Goal: Task Accomplishment & Management: Complete application form

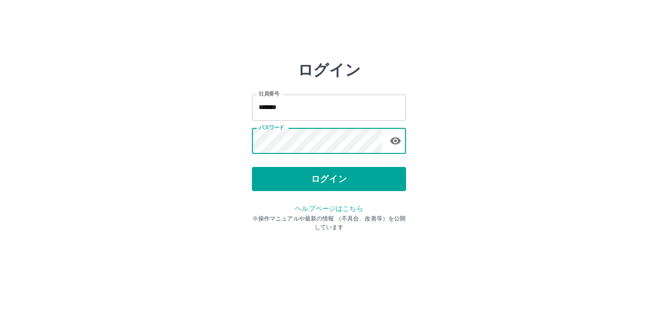
click at [313, 180] on button "ログイン" at bounding box center [329, 179] width 154 height 24
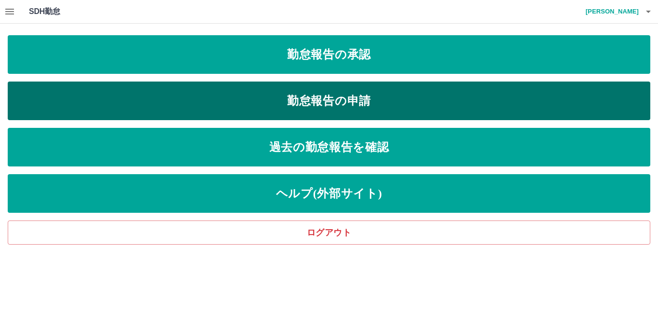
click at [315, 99] on link "勤怠報告の申請" at bounding box center [329, 100] width 643 height 39
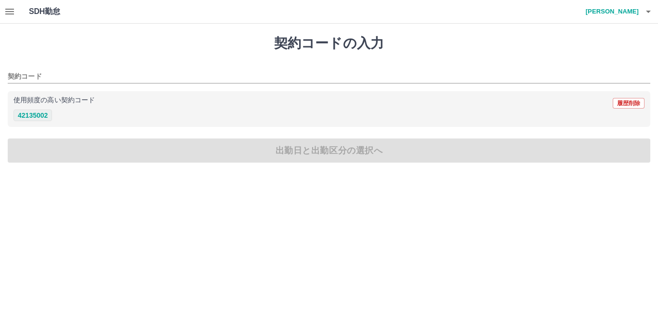
click at [41, 117] on button "42135002" at bounding box center [32, 115] width 39 height 12
type input "********"
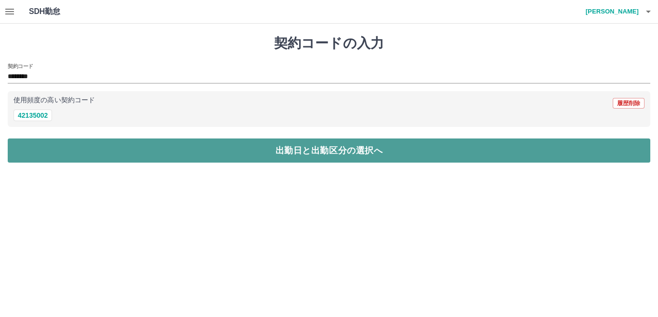
click at [56, 155] on button "出勤日と出勤区分の選択へ" at bounding box center [329, 150] width 643 height 24
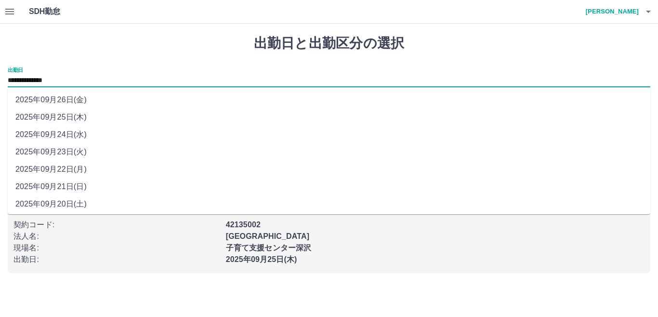
click at [82, 79] on input "**********" at bounding box center [329, 81] width 643 height 12
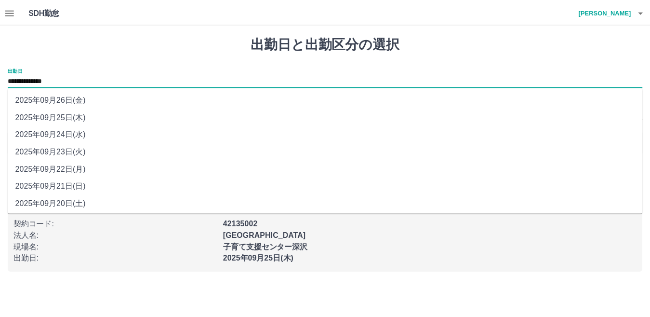
scroll to position [37, 0]
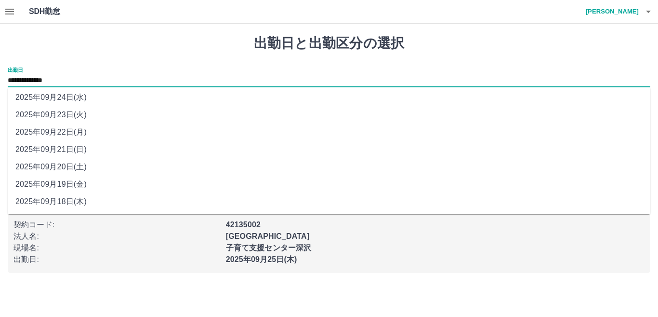
click at [66, 186] on li "2025年09月19日(金)" at bounding box center [329, 183] width 643 height 17
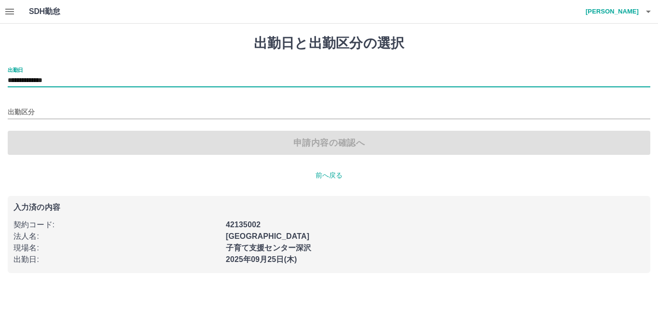
type input "**********"
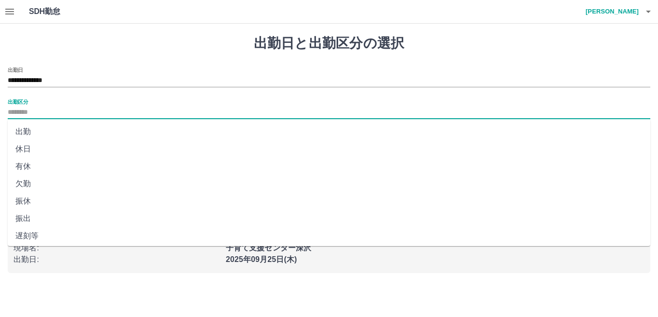
click at [39, 112] on input "出勤区分" at bounding box center [329, 112] width 643 height 12
click at [31, 133] on li "出勤" at bounding box center [329, 131] width 643 height 17
type input "**"
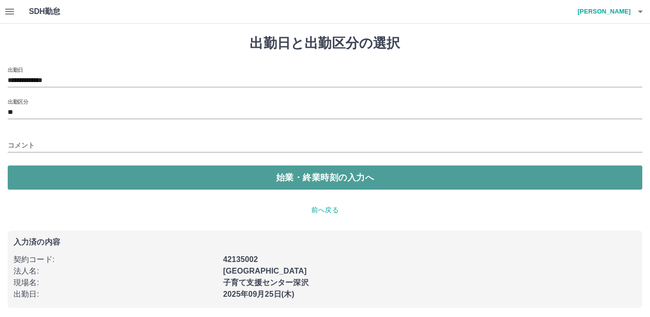
click at [66, 181] on button "始業・終業時刻の入力へ" at bounding box center [325, 177] width 635 height 24
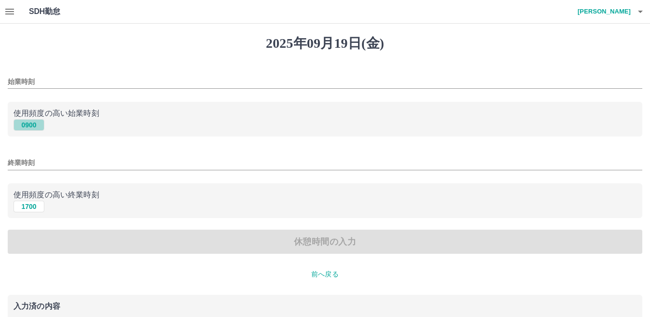
click at [27, 125] on button "0900" at bounding box center [28, 125] width 31 height 12
type input "****"
click at [29, 208] on button "1700" at bounding box center [28, 206] width 31 height 12
type input "****"
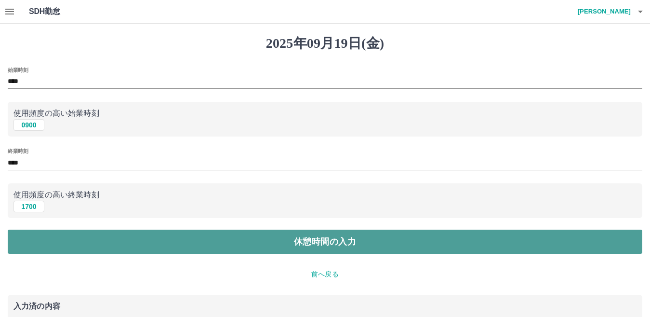
click at [53, 239] on button "休憩時間の入力" at bounding box center [325, 241] width 635 height 24
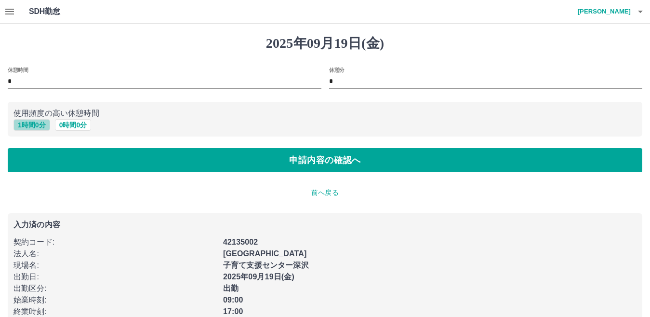
click at [34, 123] on button "1 時間 0 分" at bounding box center [31, 125] width 37 height 12
type input "*"
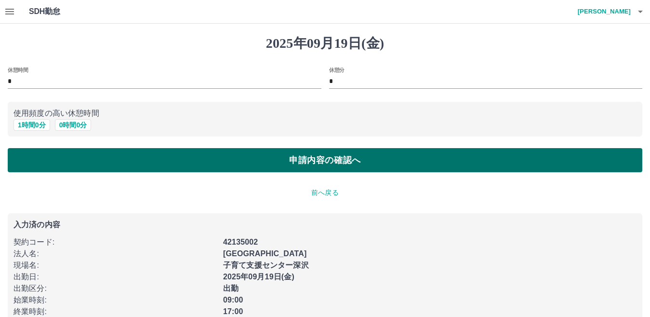
click at [32, 159] on button "申請内容の確認へ" at bounding box center [325, 160] width 635 height 24
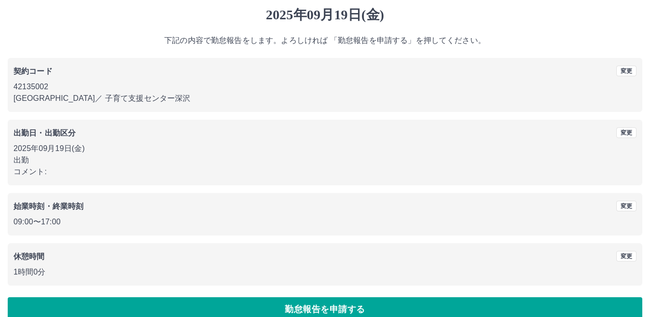
scroll to position [44, 0]
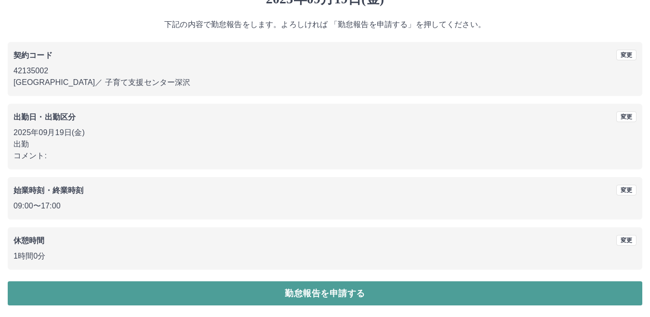
click at [188, 290] on button "勤怠報告を申請する" at bounding box center [325, 293] width 635 height 24
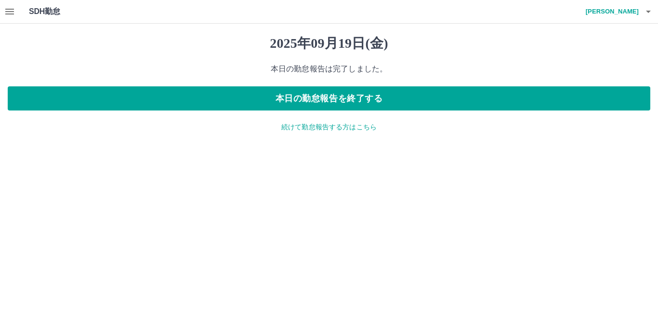
click at [316, 124] on p "続けて勤怠報告する方はこちら" at bounding box center [329, 127] width 643 height 10
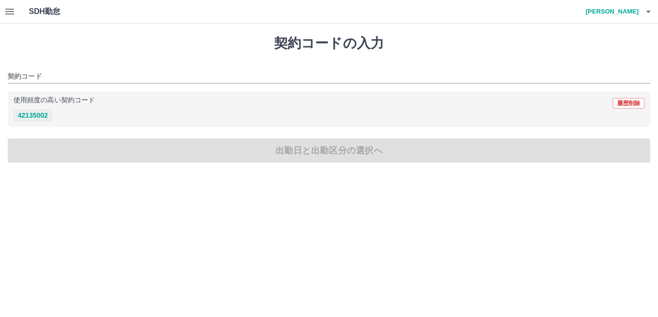
click at [30, 115] on button "42135002" at bounding box center [32, 115] width 39 height 12
type input "********"
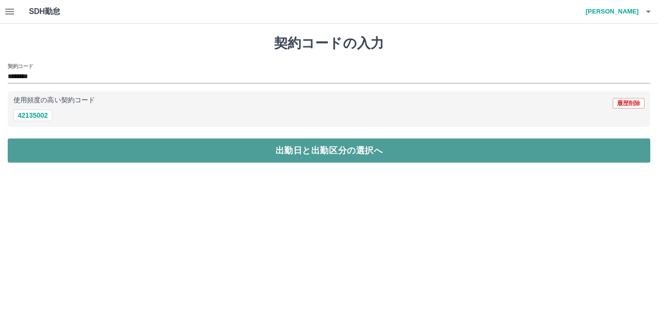
click at [38, 149] on button "出勤日と出勤区分の選択へ" at bounding box center [329, 150] width 643 height 24
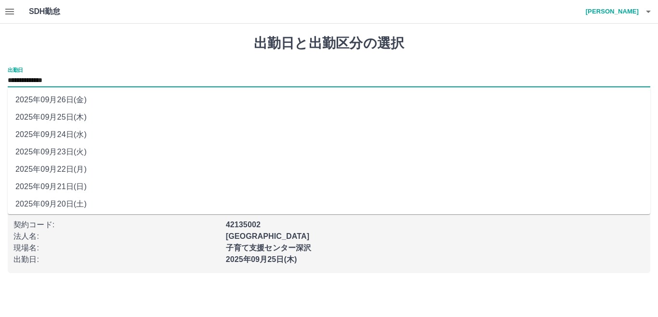
click at [72, 78] on input "**********" at bounding box center [329, 81] width 643 height 12
click at [65, 169] on li "2025年09月22日(月)" at bounding box center [329, 168] width 643 height 17
type input "**********"
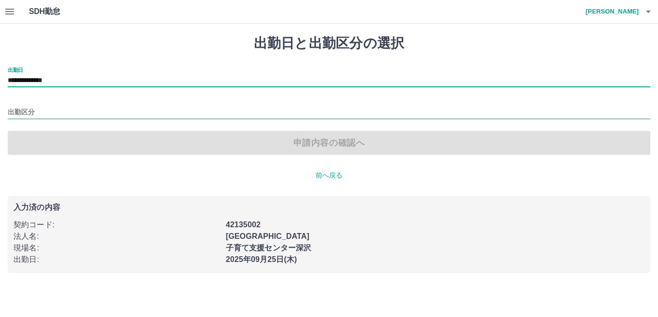
click at [45, 108] on input "出勤区分" at bounding box center [329, 112] width 643 height 12
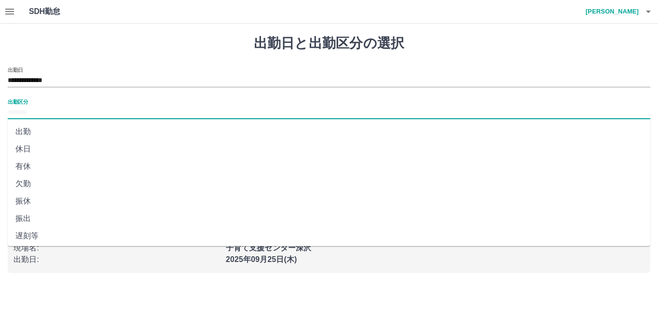
click at [29, 131] on li "出勤" at bounding box center [329, 131] width 643 height 17
type input "**"
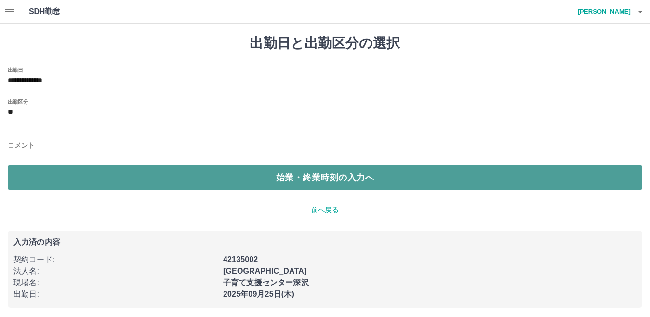
click at [120, 180] on button "始業・終業時刻の入力へ" at bounding box center [325, 177] width 635 height 24
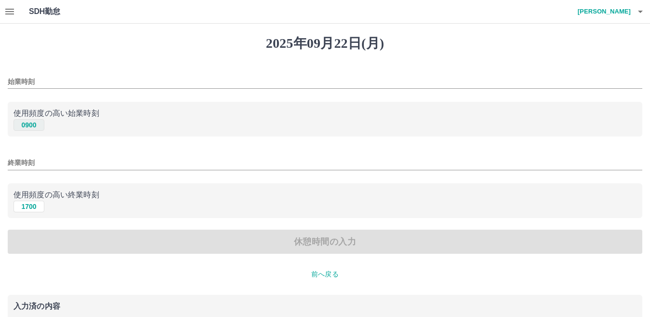
click at [32, 126] on button "0900" at bounding box center [28, 125] width 31 height 12
type input "****"
click at [28, 206] on button "1700" at bounding box center [28, 206] width 31 height 12
type input "****"
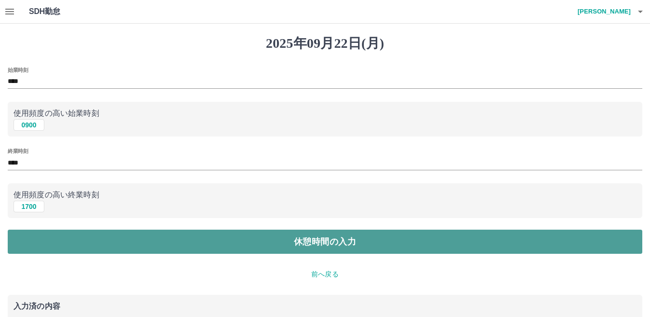
click at [55, 243] on button "休憩時間の入力" at bounding box center [325, 241] width 635 height 24
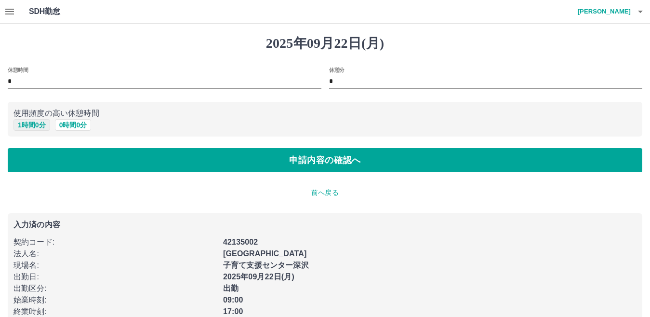
click at [20, 126] on button "1 時間 0 分" at bounding box center [31, 125] width 37 height 12
type input "*"
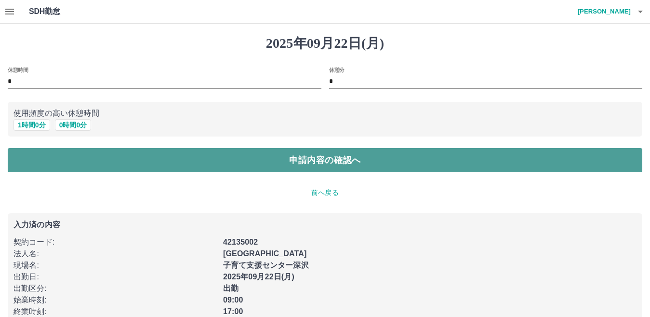
click at [34, 159] on button "申請内容の確認へ" at bounding box center [325, 160] width 635 height 24
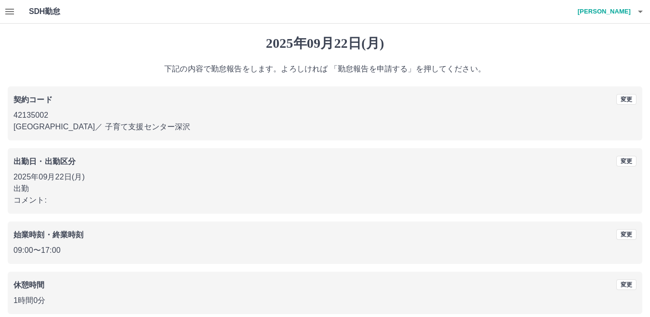
scroll to position [44, 0]
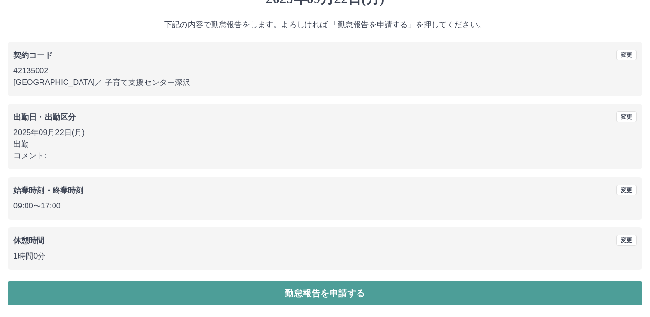
click at [254, 295] on button "勤怠報告を申請する" at bounding box center [325, 293] width 635 height 24
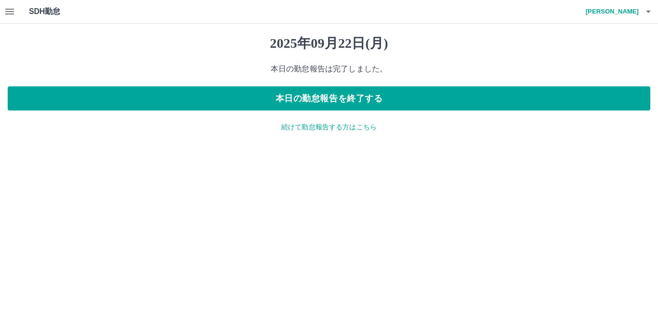
click at [329, 130] on p "続けて勤怠報告する方はこちら" at bounding box center [329, 127] width 643 height 10
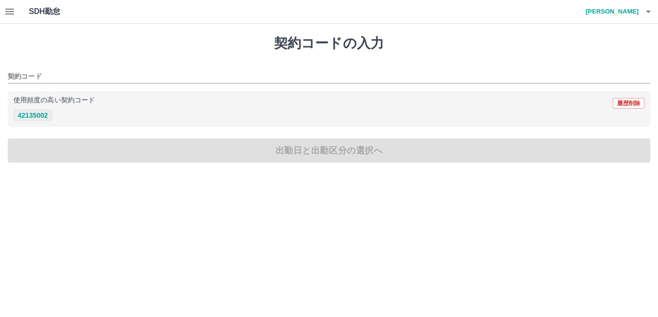
click at [23, 116] on button "42135002" at bounding box center [32, 115] width 39 height 12
type input "********"
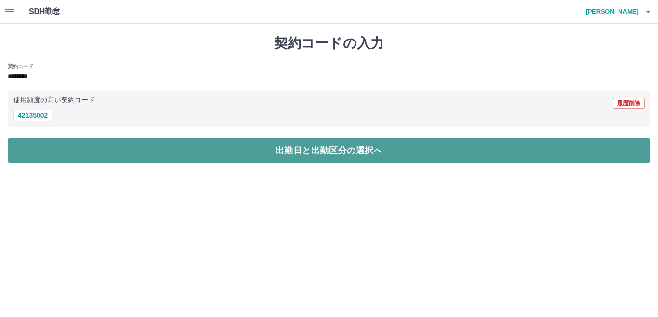
click at [39, 151] on button "出勤日と出勤区分の選択へ" at bounding box center [329, 150] width 643 height 24
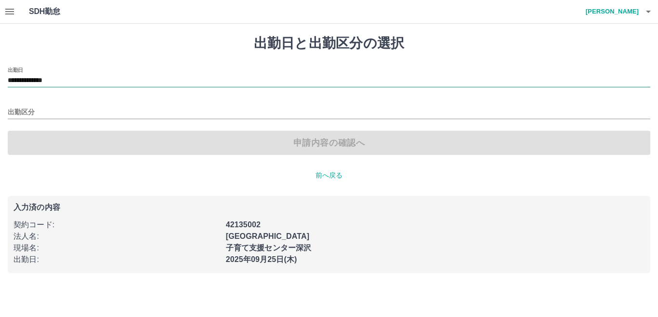
click at [79, 80] on input "**********" at bounding box center [329, 81] width 643 height 12
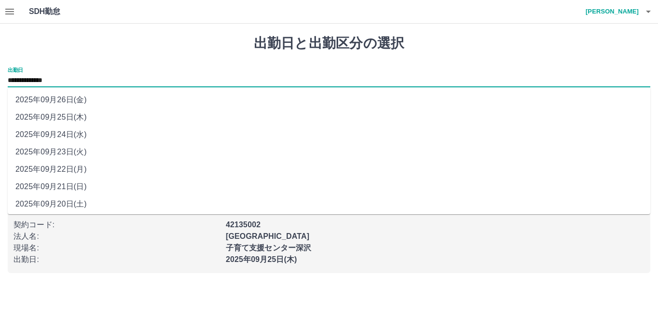
click at [66, 133] on li "2025年09月24日(水)" at bounding box center [329, 134] width 643 height 17
type input "**********"
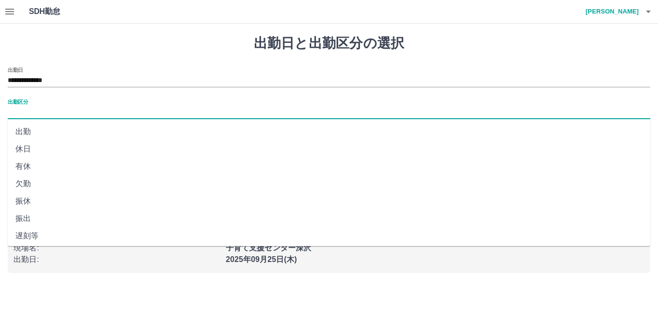
click at [41, 112] on input "出勤区分" at bounding box center [329, 112] width 643 height 12
click at [20, 166] on li "有休" at bounding box center [329, 166] width 643 height 17
type input "**"
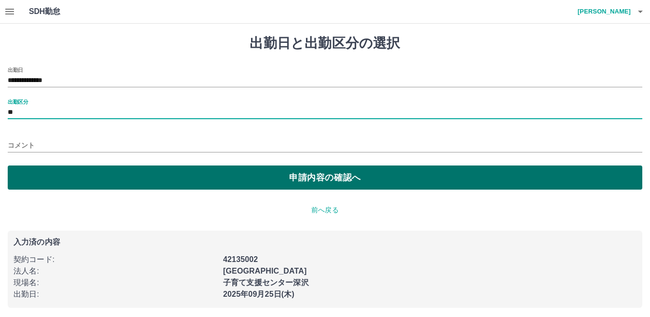
click at [28, 178] on button "申請内容の確認へ" at bounding box center [325, 177] width 635 height 24
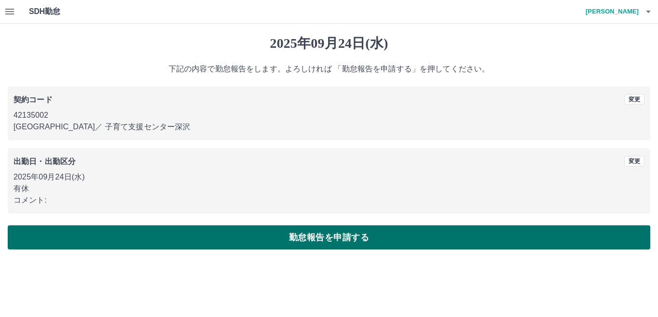
click at [60, 235] on button "勤怠報告を申請する" at bounding box center [329, 237] width 643 height 24
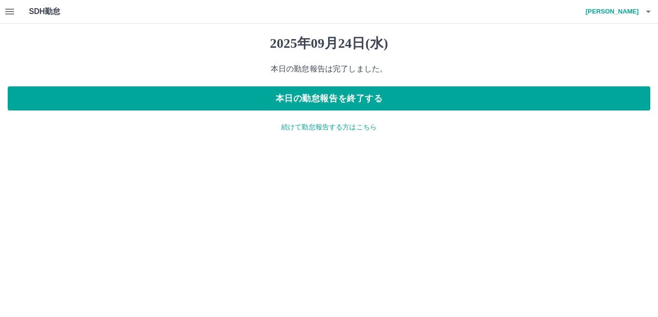
click at [304, 129] on p "続けて勤怠報告する方はこちら" at bounding box center [329, 127] width 643 height 10
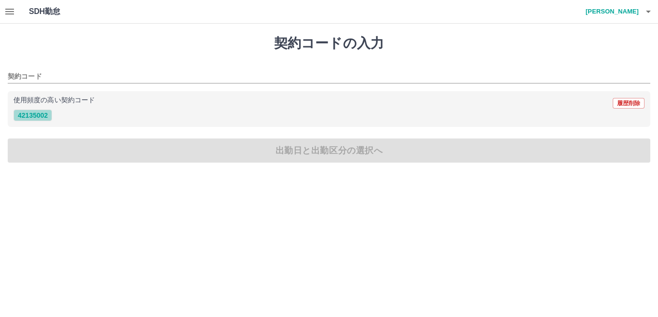
click at [31, 117] on button "42135002" at bounding box center [32, 115] width 39 height 12
type input "********"
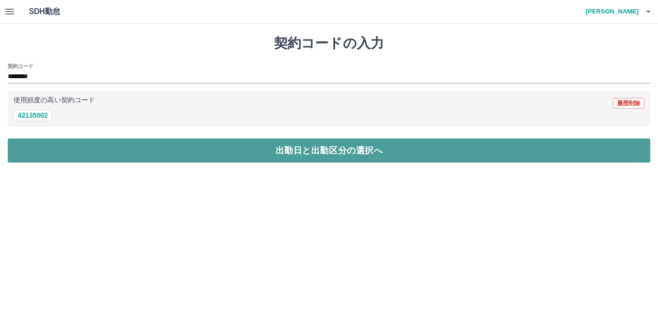
click at [39, 151] on button "出勤日と出勤区分の選択へ" at bounding box center [329, 150] width 643 height 24
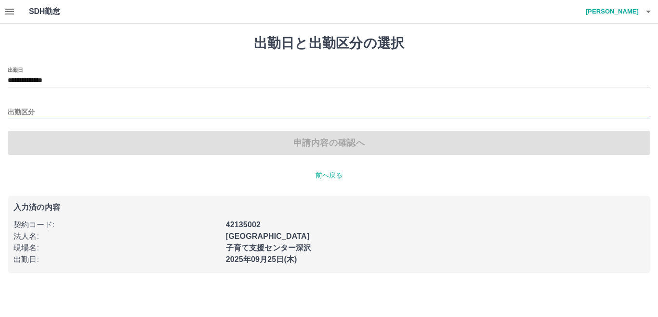
click at [53, 115] on input "出勤区分" at bounding box center [329, 112] width 643 height 12
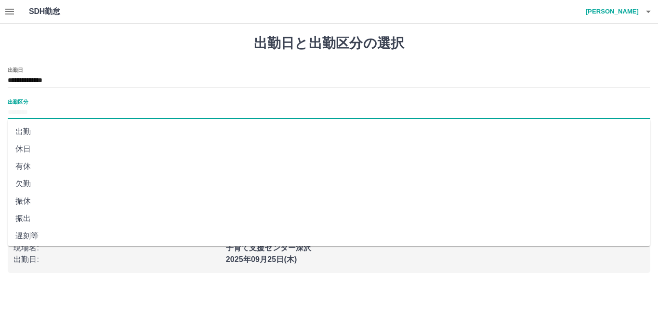
click at [26, 132] on li "出勤" at bounding box center [329, 131] width 643 height 17
type input "**"
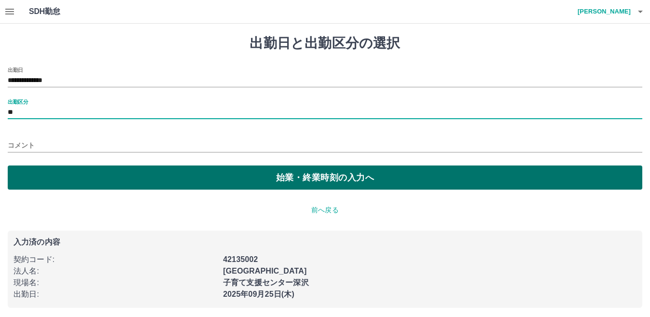
click at [27, 172] on button "始業・終業時刻の入力へ" at bounding box center [325, 177] width 635 height 24
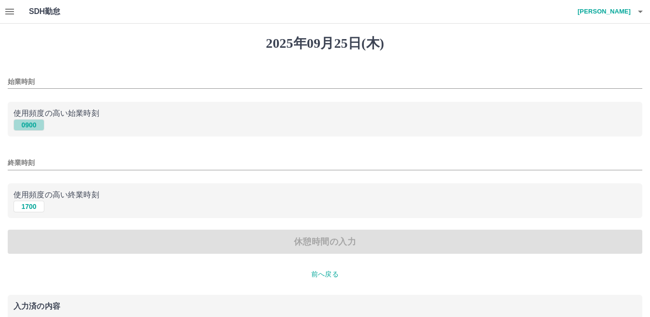
click at [29, 123] on button "0900" at bounding box center [28, 125] width 31 height 12
type input "****"
click at [31, 208] on button "1700" at bounding box center [28, 206] width 31 height 12
type input "****"
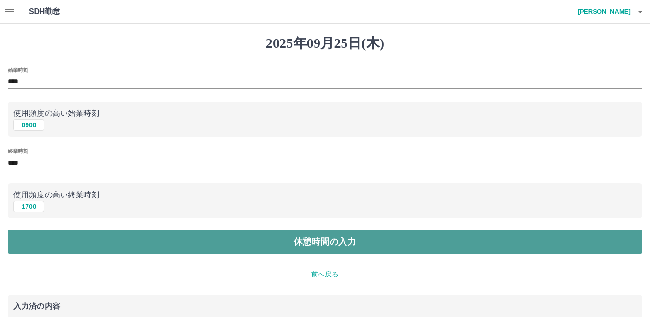
click at [54, 244] on button "休憩時間の入力" at bounding box center [325, 241] width 635 height 24
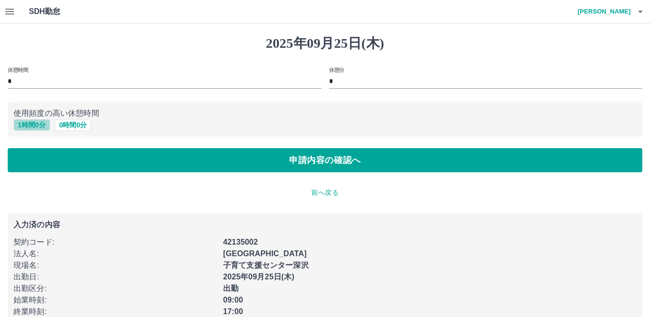
click at [37, 124] on button "1 時間 0 分" at bounding box center [31, 125] width 37 height 12
type input "*"
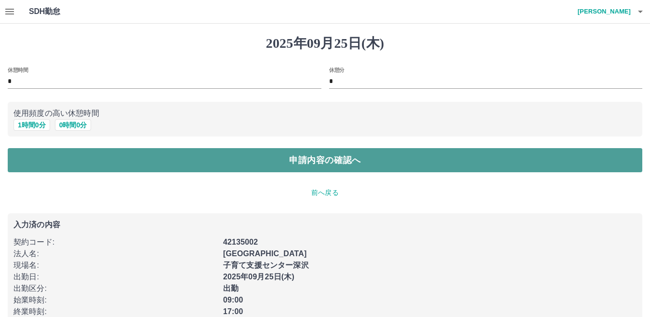
click at [33, 161] on button "申請内容の確認へ" at bounding box center [325, 160] width 635 height 24
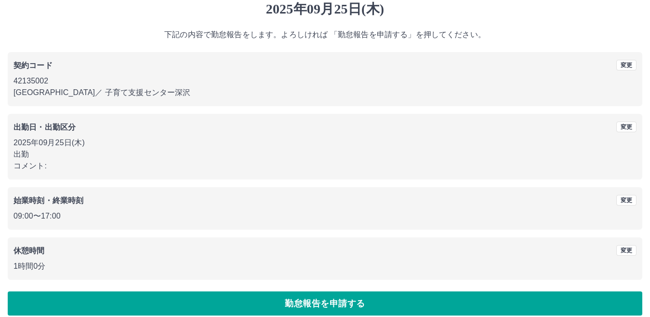
scroll to position [44, 0]
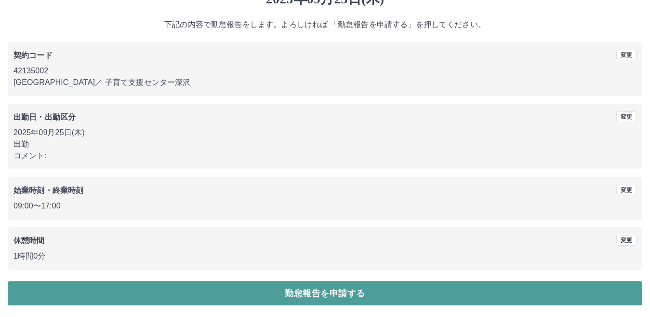
click at [222, 293] on button "勤怠報告を申請する" at bounding box center [325, 293] width 635 height 24
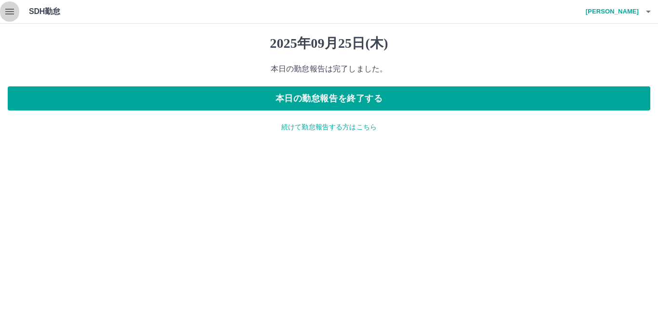
click at [12, 16] on icon "button" at bounding box center [10, 12] width 12 height 12
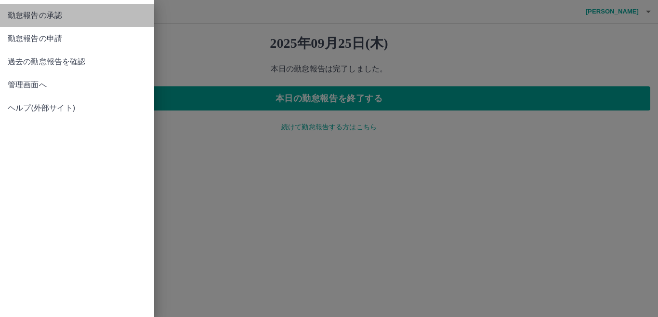
click at [16, 14] on span "勤怠報告の承認" at bounding box center [77, 16] width 139 height 12
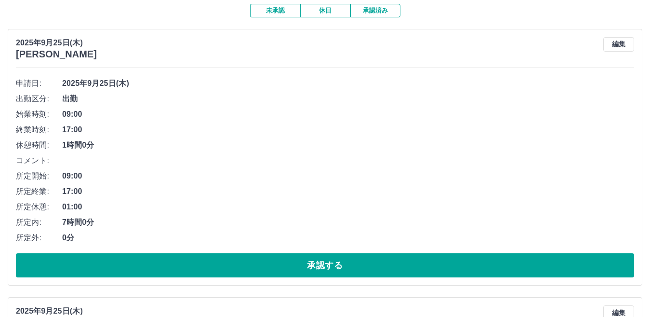
scroll to position [96, 0]
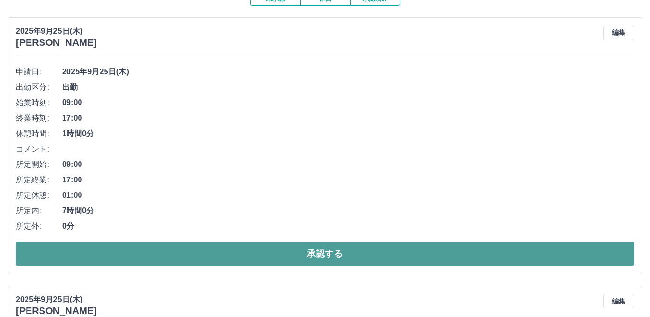
click at [245, 260] on button "承認する" at bounding box center [325, 253] width 618 height 24
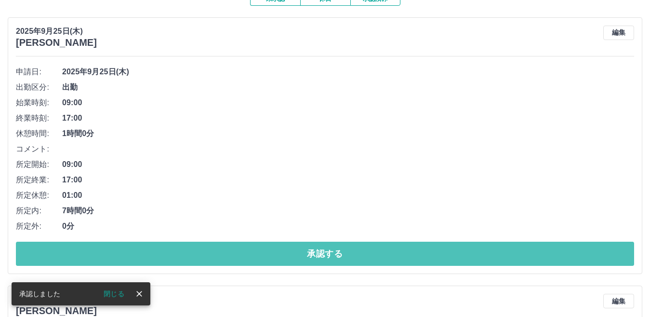
click at [245, 260] on button "承認する" at bounding box center [325, 253] width 618 height 24
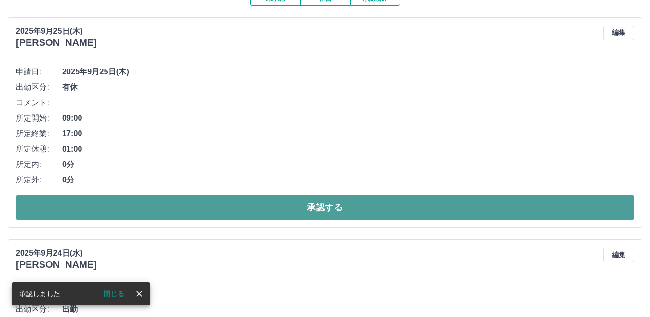
click at [246, 212] on button "承認する" at bounding box center [325, 207] width 618 height 24
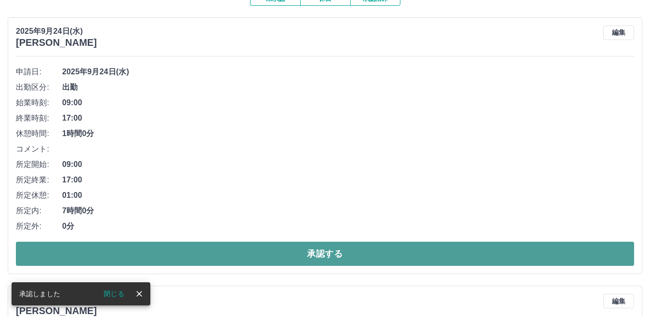
click at [259, 255] on button "承認する" at bounding box center [325, 253] width 618 height 24
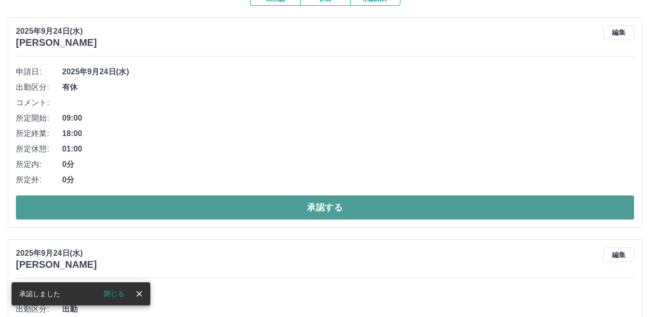
click at [251, 219] on button "承認する" at bounding box center [325, 207] width 618 height 24
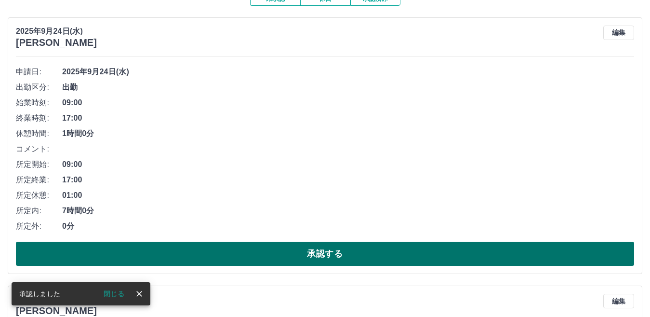
click at [259, 249] on button "承認する" at bounding box center [325, 253] width 618 height 24
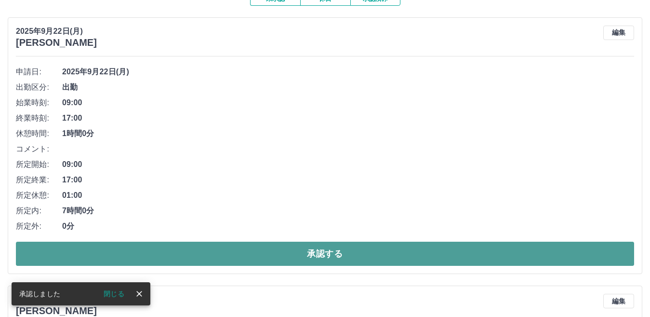
click at [259, 254] on button "承認する" at bounding box center [325, 253] width 618 height 24
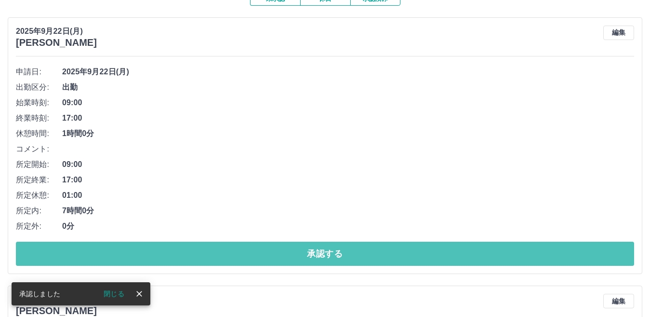
click at [259, 254] on button "承認する" at bounding box center [325, 253] width 618 height 24
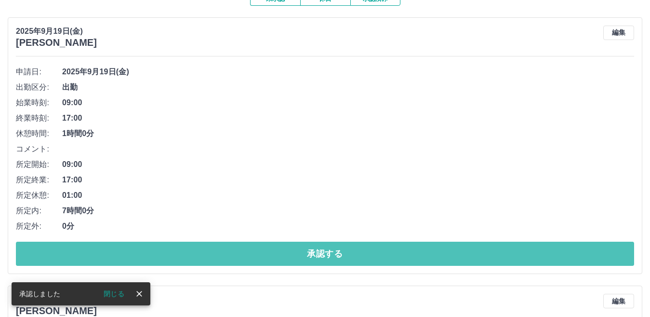
click at [259, 254] on button "承認する" at bounding box center [325, 253] width 618 height 24
click at [259, 255] on button "承認する" at bounding box center [325, 253] width 618 height 24
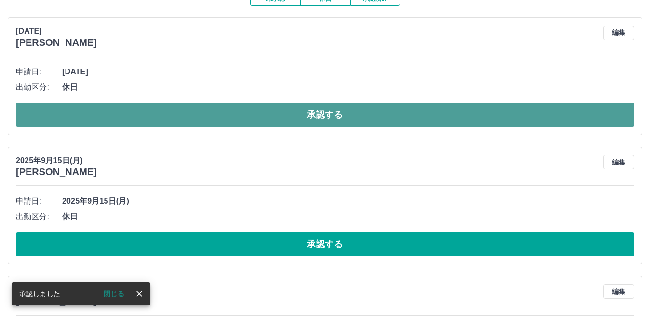
click at [259, 117] on button "承認する" at bounding box center [325, 115] width 618 height 24
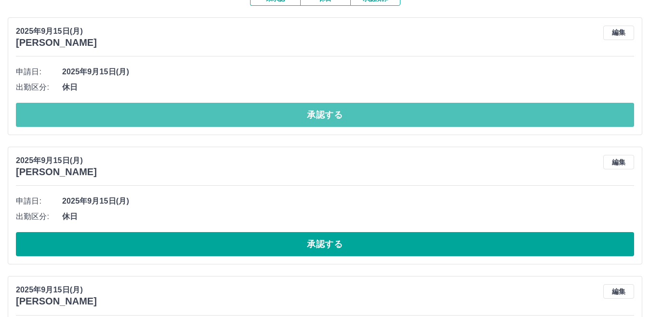
click at [259, 117] on button "承認する" at bounding box center [325, 115] width 618 height 24
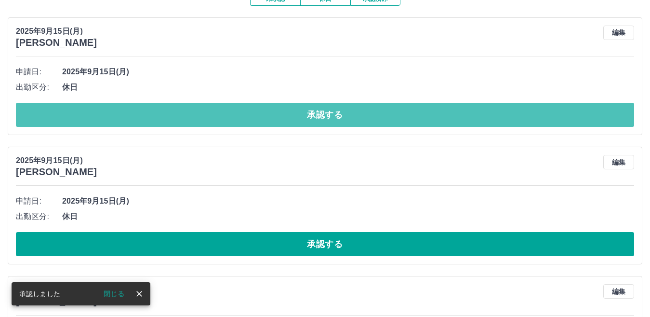
click at [259, 117] on button "承認する" at bounding box center [325, 115] width 618 height 24
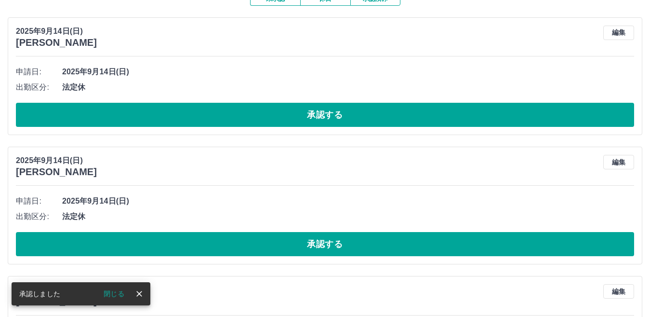
click at [259, 117] on button "承認する" at bounding box center [325, 115] width 618 height 24
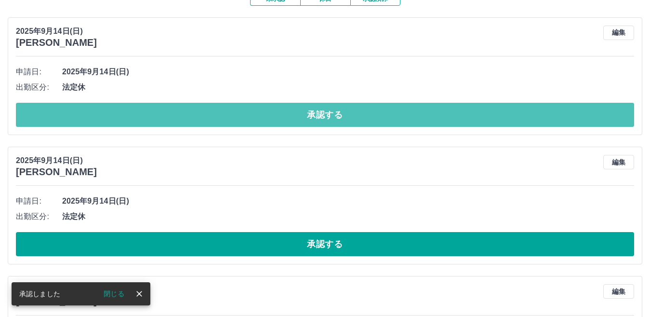
click at [259, 117] on button "承認する" at bounding box center [325, 115] width 618 height 24
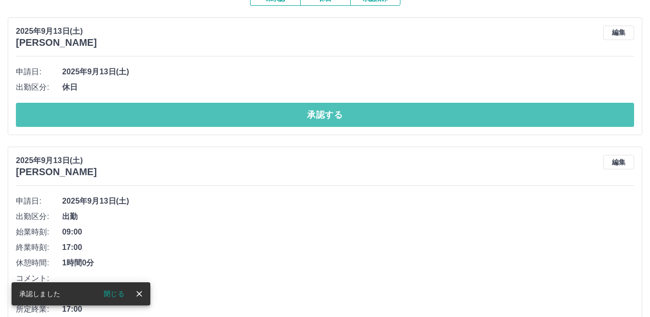
click at [259, 117] on button "承認する" at bounding box center [325, 115] width 618 height 24
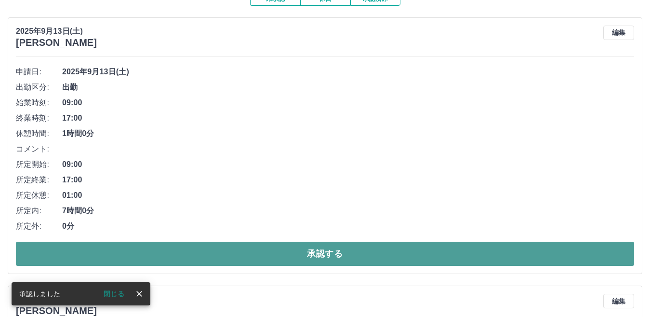
click at [229, 256] on button "承認する" at bounding box center [325, 253] width 618 height 24
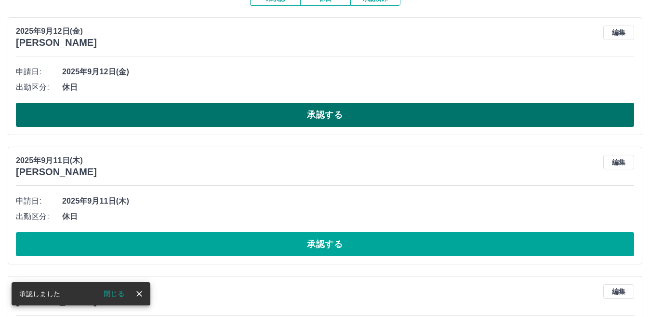
click at [267, 120] on button "承認する" at bounding box center [325, 115] width 618 height 24
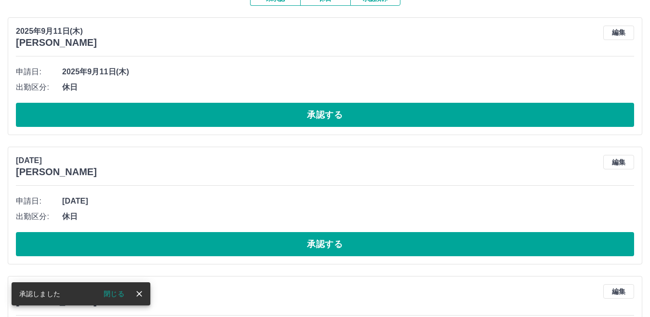
click at [267, 120] on button "承認する" at bounding box center [325, 115] width 618 height 24
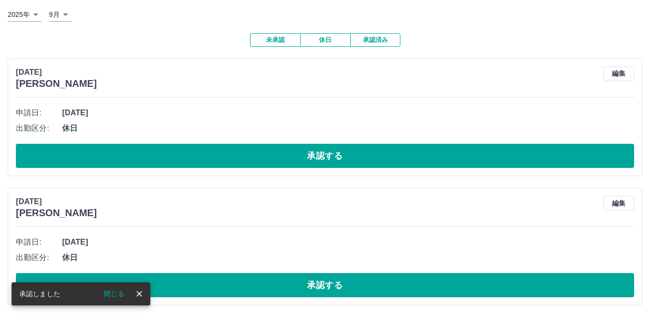
scroll to position [56, 0]
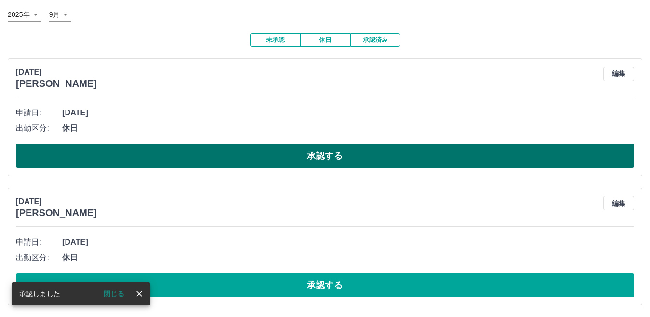
click at [260, 160] on button "承認する" at bounding box center [325, 156] width 618 height 24
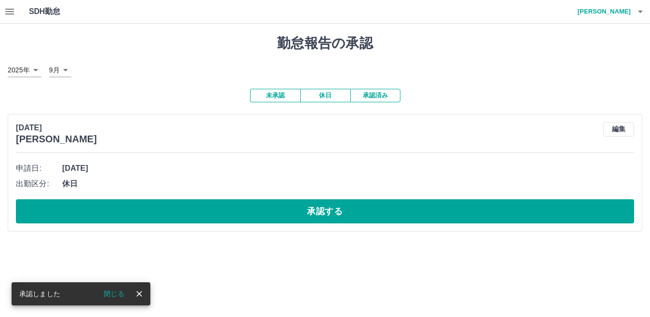
scroll to position [0, 0]
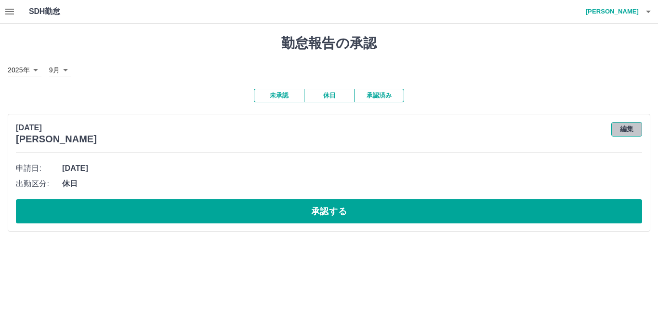
click at [632, 129] on button "編集" at bounding box center [626, 129] width 31 height 14
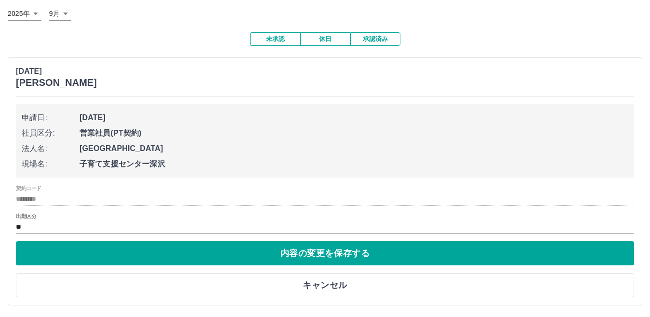
scroll to position [57, 0]
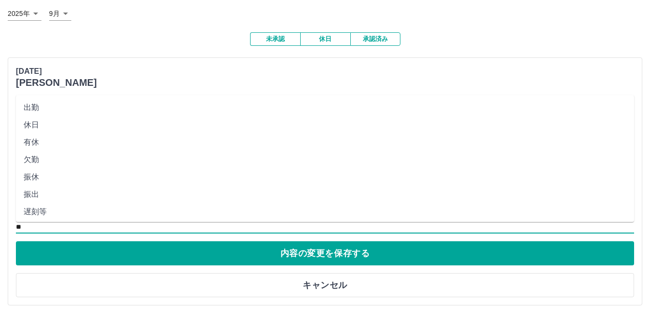
click at [36, 222] on input "**" at bounding box center [325, 227] width 618 height 12
click at [41, 143] on li "有休" at bounding box center [325, 141] width 618 height 17
type input "**"
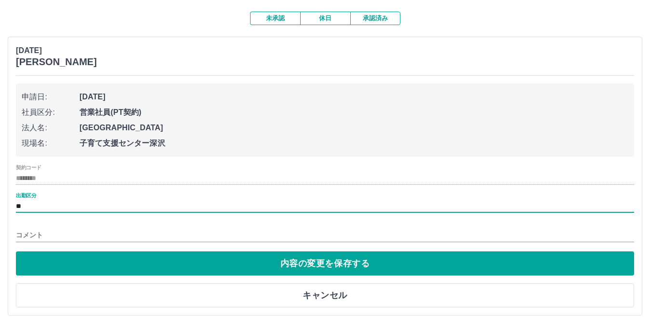
scroll to position [88, 0]
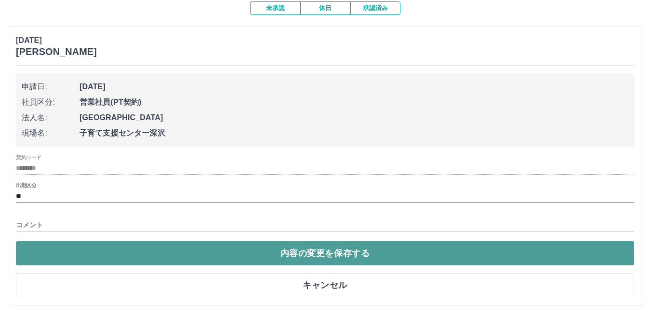
click at [292, 257] on button "内容の変更を保存する" at bounding box center [325, 253] width 618 height 24
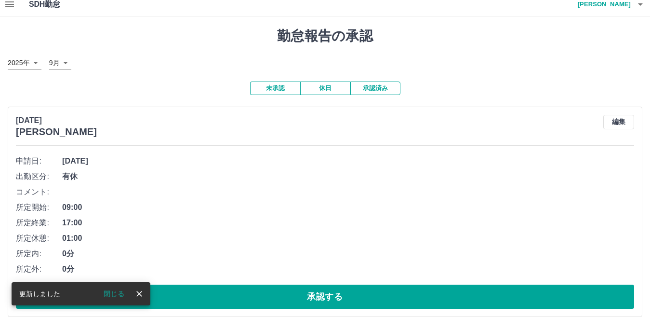
scroll to position [20, 0]
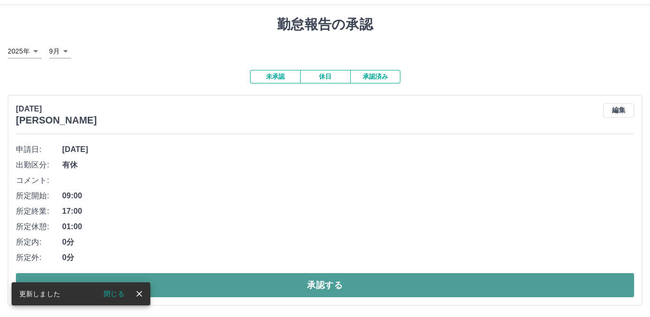
click at [280, 285] on button "承認する" at bounding box center [325, 285] width 618 height 24
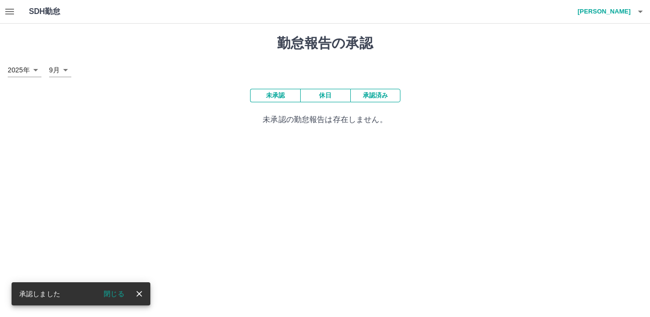
scroll to position [0, 0]
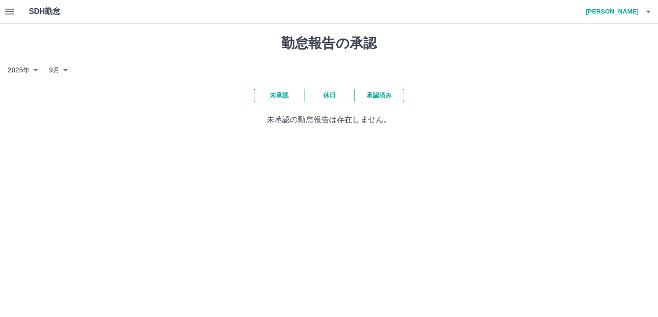
click at [385, 98] on button "承認済み" at bounding box center [379, 95] width 50 height 13
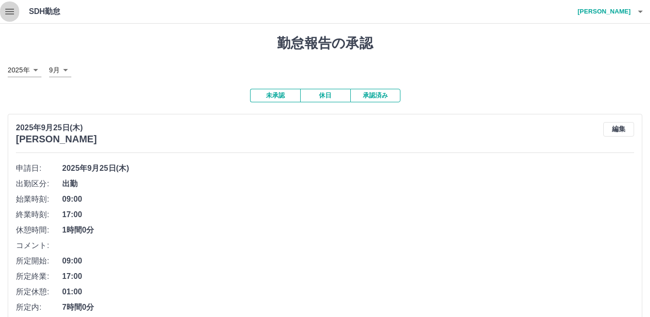
click at [6, 12] on icon "button" at bounding box center [9, 12] width 9 height 6
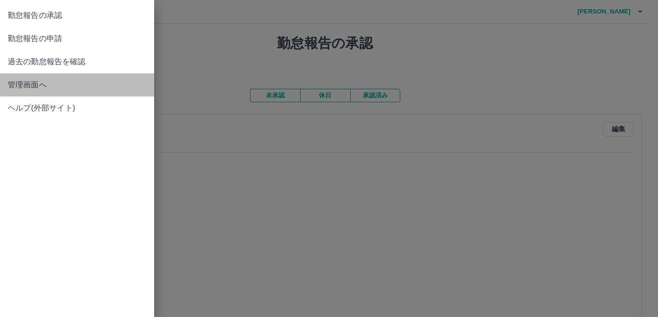
click at [34, 85] on span "管理画面へ" at bounding box center [77, 85] width 139 height 12
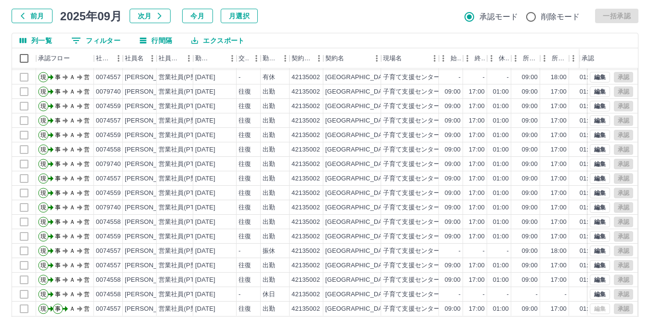
scroll to position [91, 0]
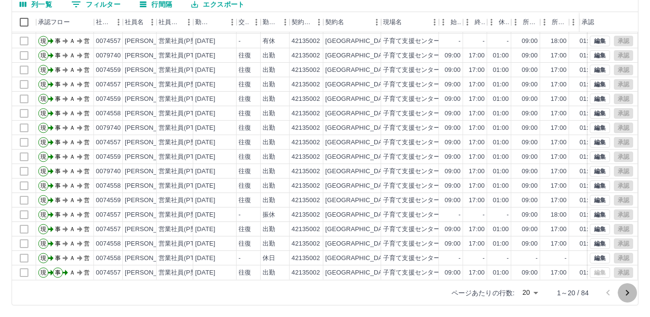
click at [626, 292] on icon "次のページへ" at bounding box center [628, 293] width 12 height 12
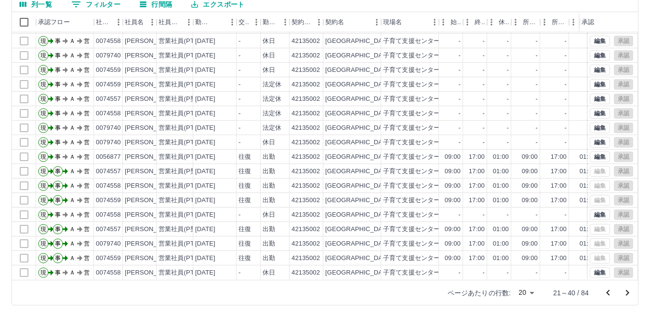
scroll to position [50, 0]
click at [628, 291] on icon "次のページへ" at bounding box center [627, 293] width 3 height 6
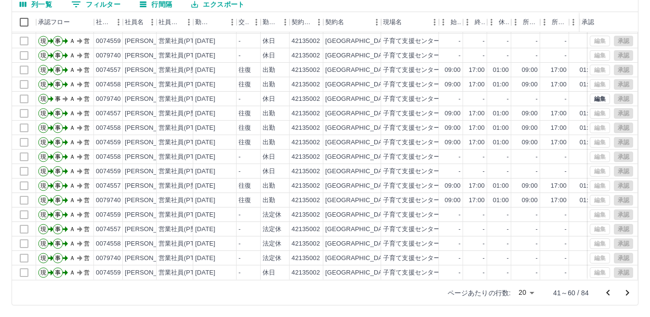
click at [624, 291] on icon "次のページへ" at bounding box center [628, 293] width 12 height 12
